Goal: Task Accomplishment & Management: Manage account settings

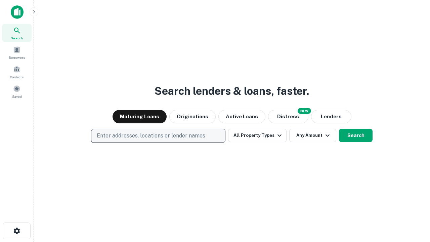
click at [158, 136] on p "Enter addresses, locations or lender names" at bounding box center [151, 136] width 108 height 8
type input "**********"
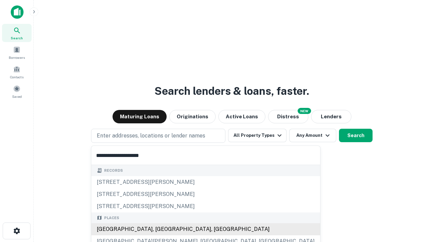
click at [161, 229] on div "[GEOGRAPHIC_DATA], [GEOGRAPHIC_DATA], [GEOGRAPHIC_DATA]" at bounding box center [205, 229] width 229 height 12
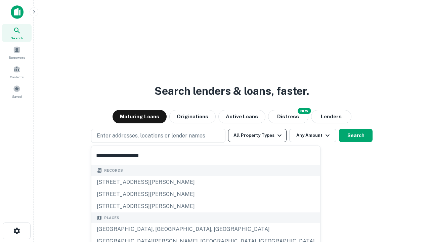
click at [257, 135] on button "All Property Types" at bounding box center [257, 135] width 58 height 13
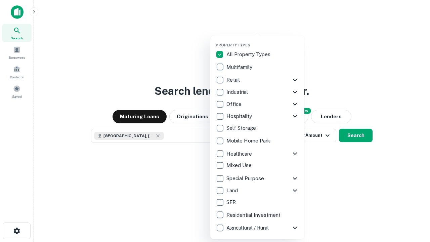
click at [263, 41] on button "button" at bounding box center [263, 41] width 94 height 0
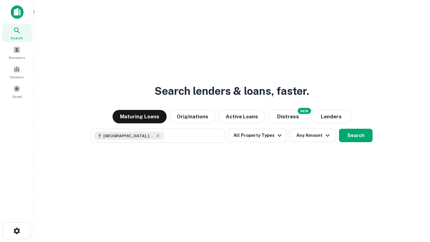
scroll to position [11, 0]
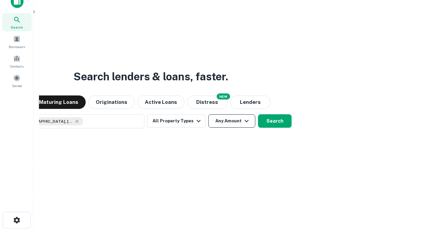
click at [208, 114] on button "Any Amount" at bounding box center [231, 120] width 47 height 13
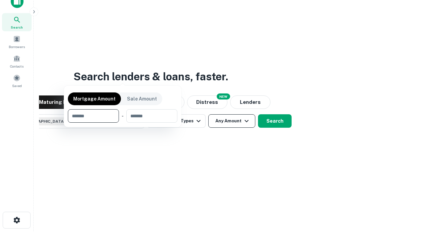
scroll to position [48, 190]
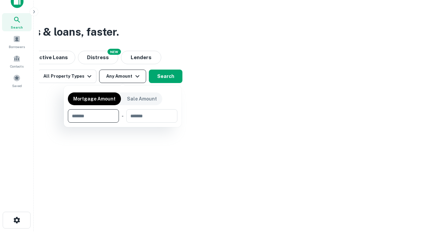
type input "*******"
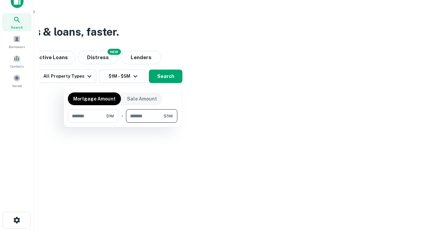
type input "*******"
click at [123, 123] on button "button" at bounding box center [123, 123] width 110 height 0
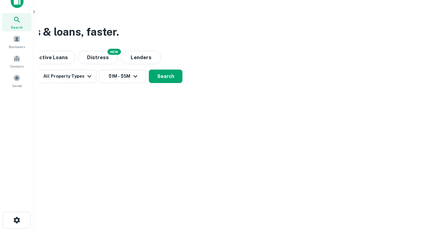
scroll to position [11, 0]
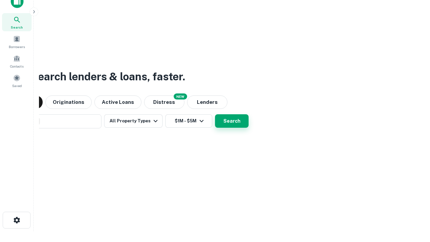
click at [215, 114] on button "Search" at bounding box center [232, 120] width 34 height 13
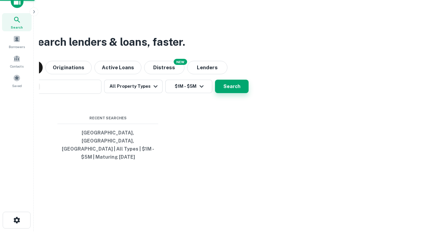
scroll to position [22, 190]
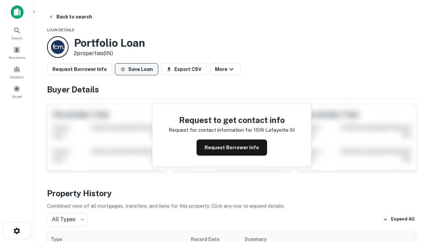
click at [136, 69] on button "Save Loan" at bounding box center [136, 69] width 43 height 12
click at [138, 69] on button "Loan Saved" at bounding box center [138, 69] width 46 height 12
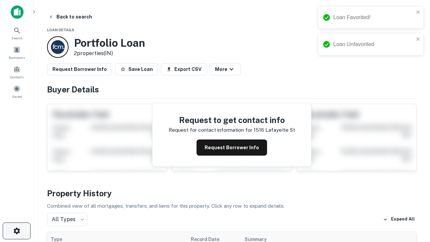
click at [16, 231] on icon "button" at bounding box center [17, 231] width 8 height 8
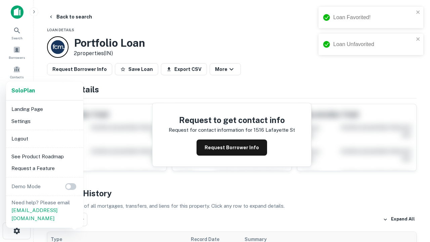
click at [44, 138] on li "Logout" at bounding box center [45, 139] width 72 height 12
